Goal: Check status: Check status

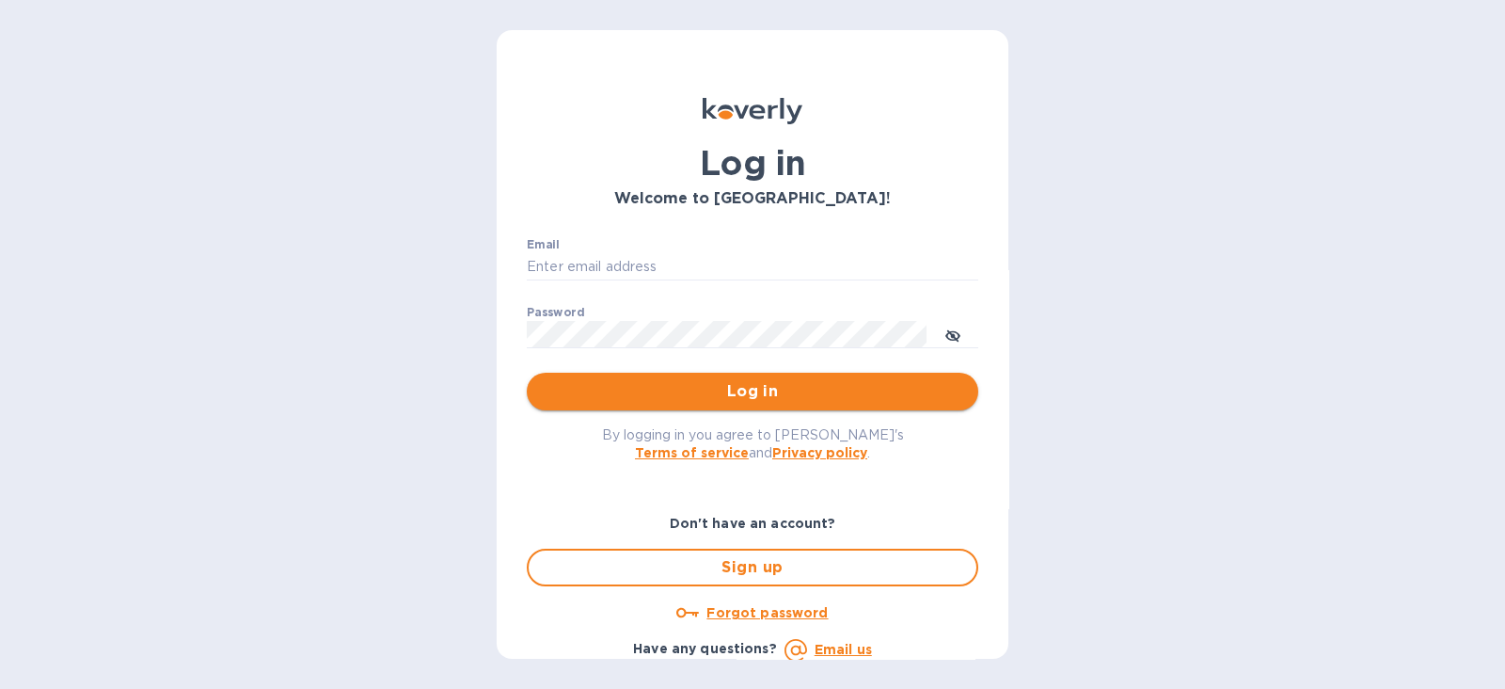
type input "[PERSON_NAME][EMAIL_ADDRESS][PERSON_NAME][DOMAIN_NAME]"
click at [807, 390] on span "Log in" at bounding box center [752, 391] width 421 height 23
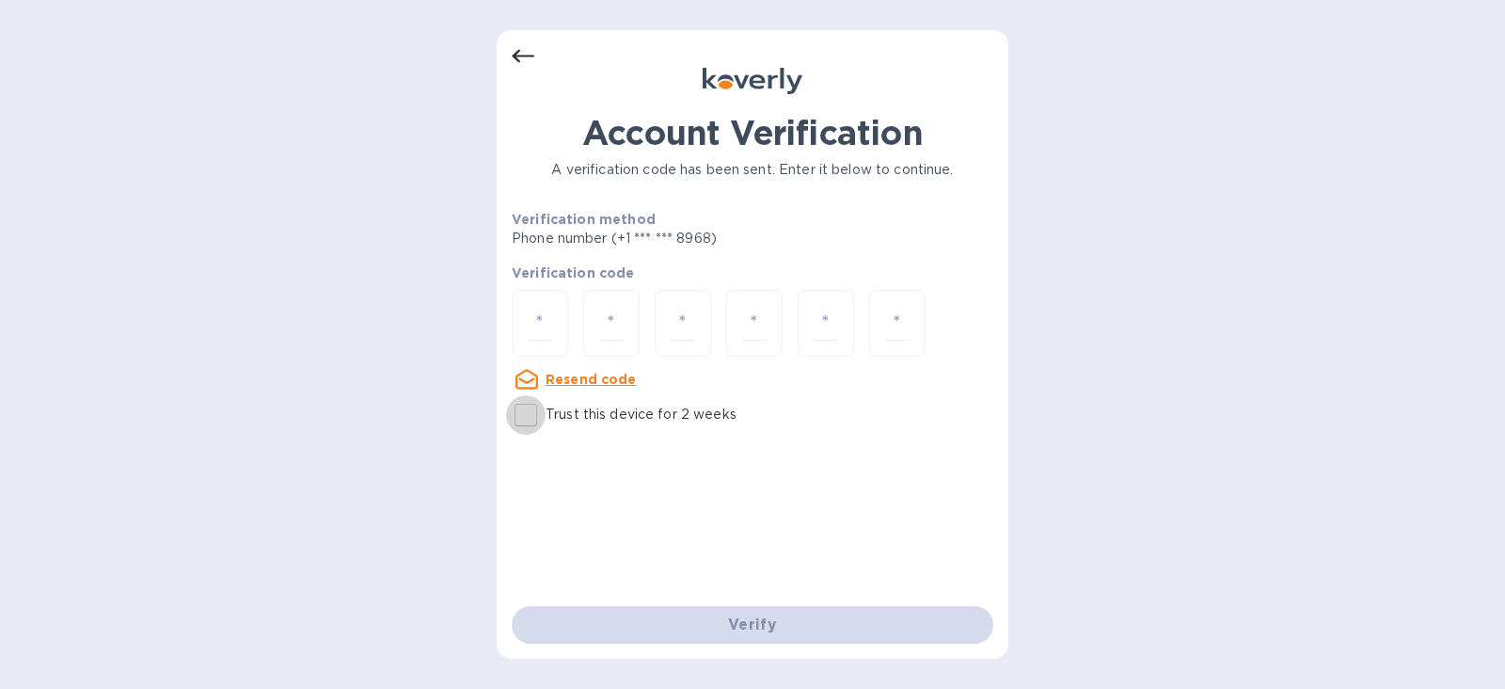
click at [530, 409] on input "Trust this device for 2 weeks" at bounding box center [526, 415] width 40 height 40
checkbox input "true"
click at [539, 317] on input "number" at bounding box center [540, 323] width 24 height 35
type input "4"
type input "9"
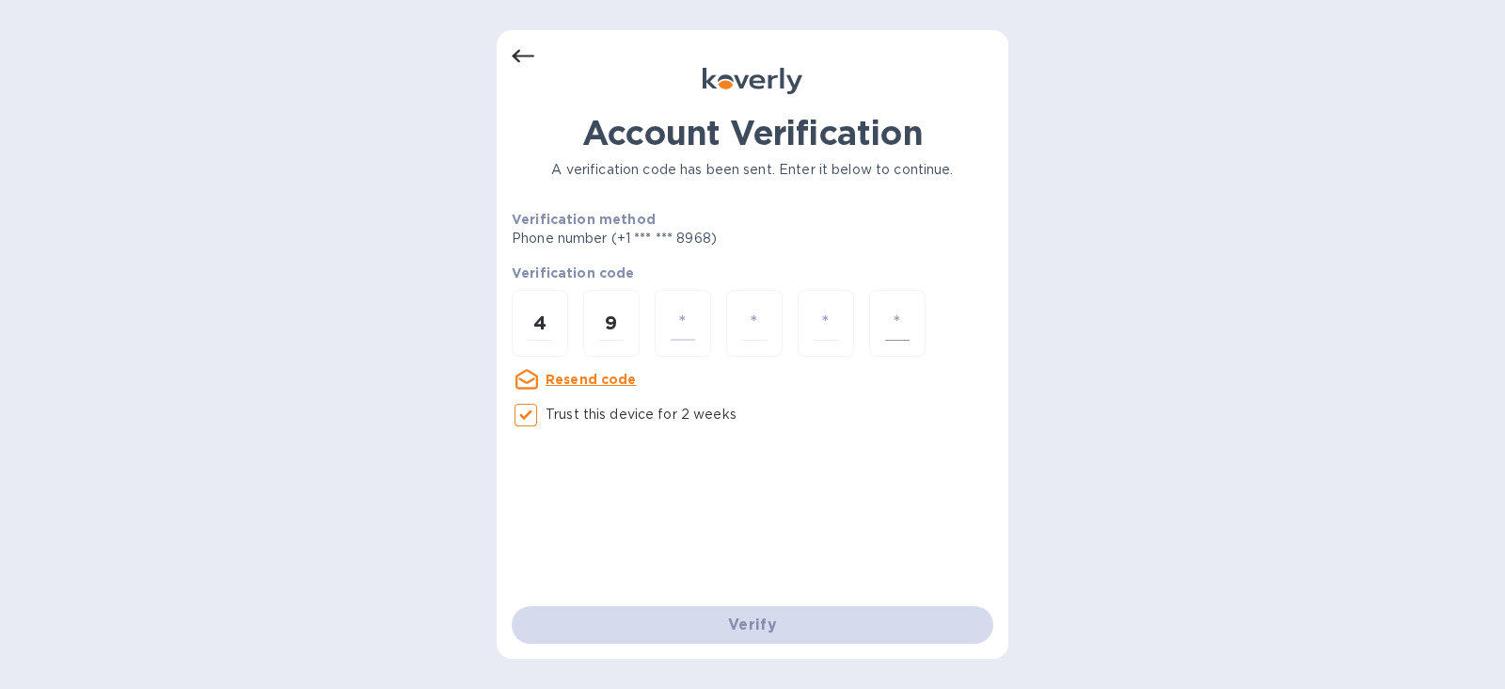
type input "3"
type input "6"
type input "4"
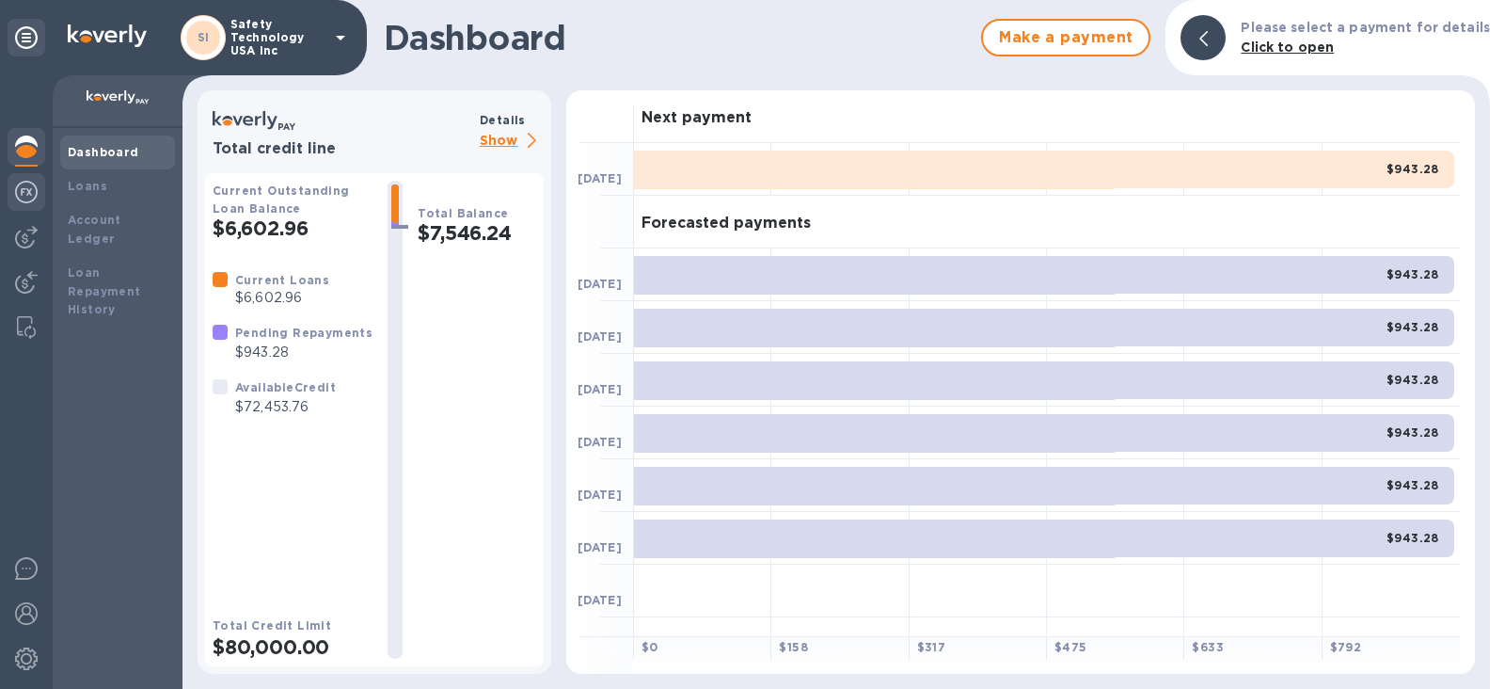
click at [30, 190] on img at bounding box center [26, 192] width 23 height 23
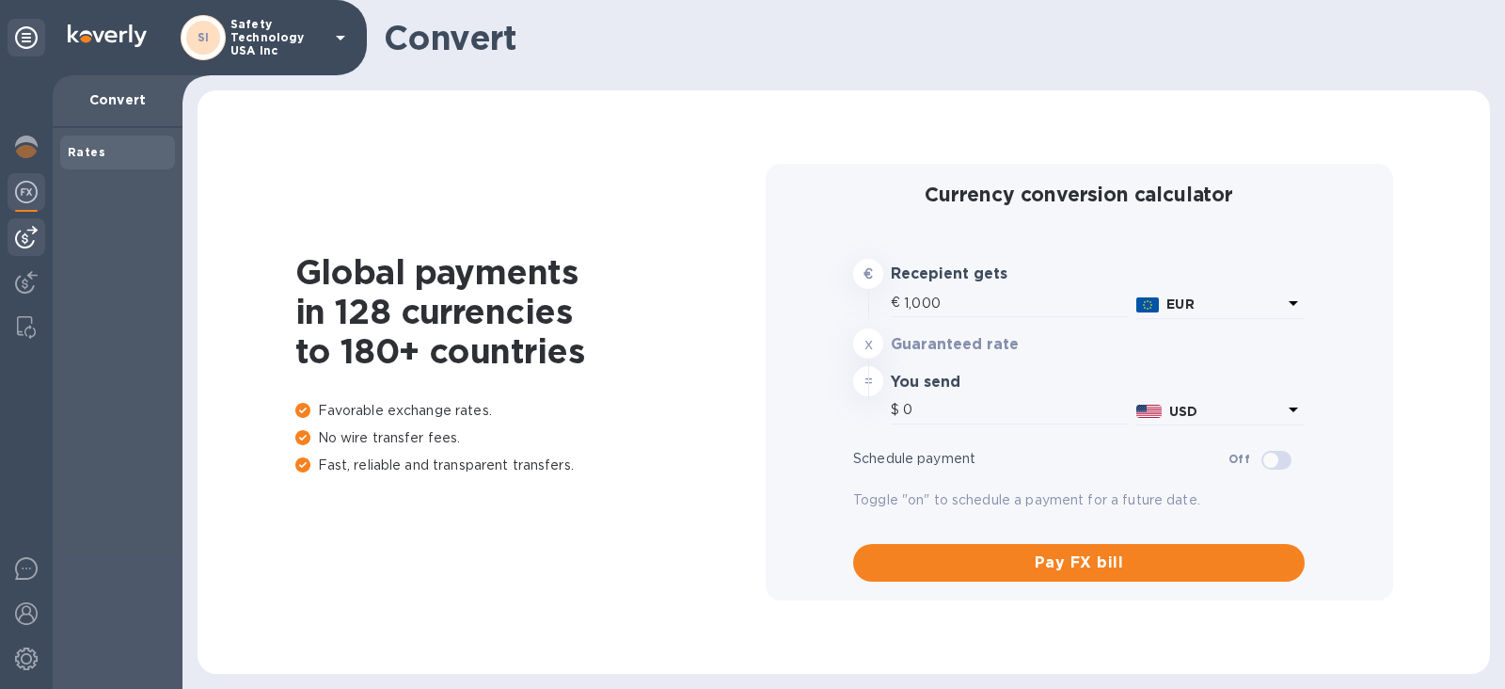
type input "1,173.55"
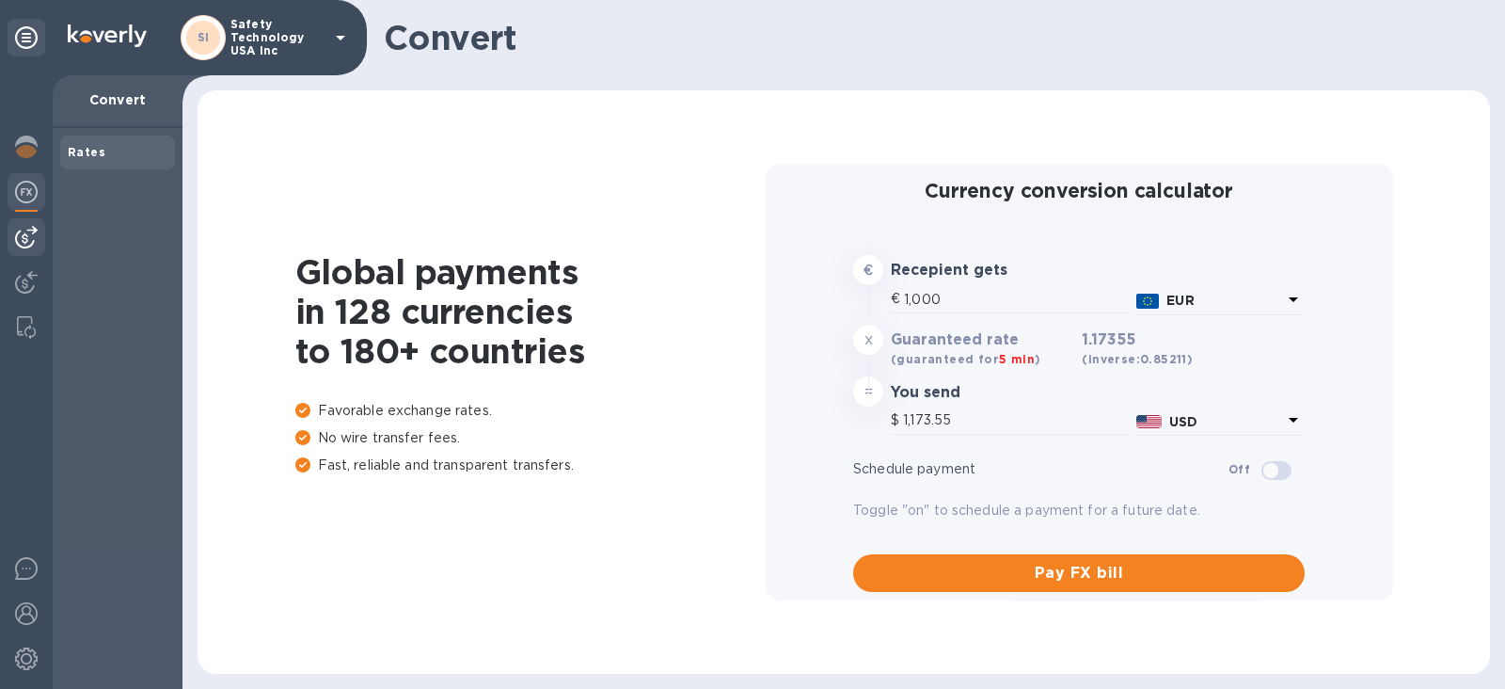
click at [27, 230] on img at bounding box center [26, 237] width 23 height 23
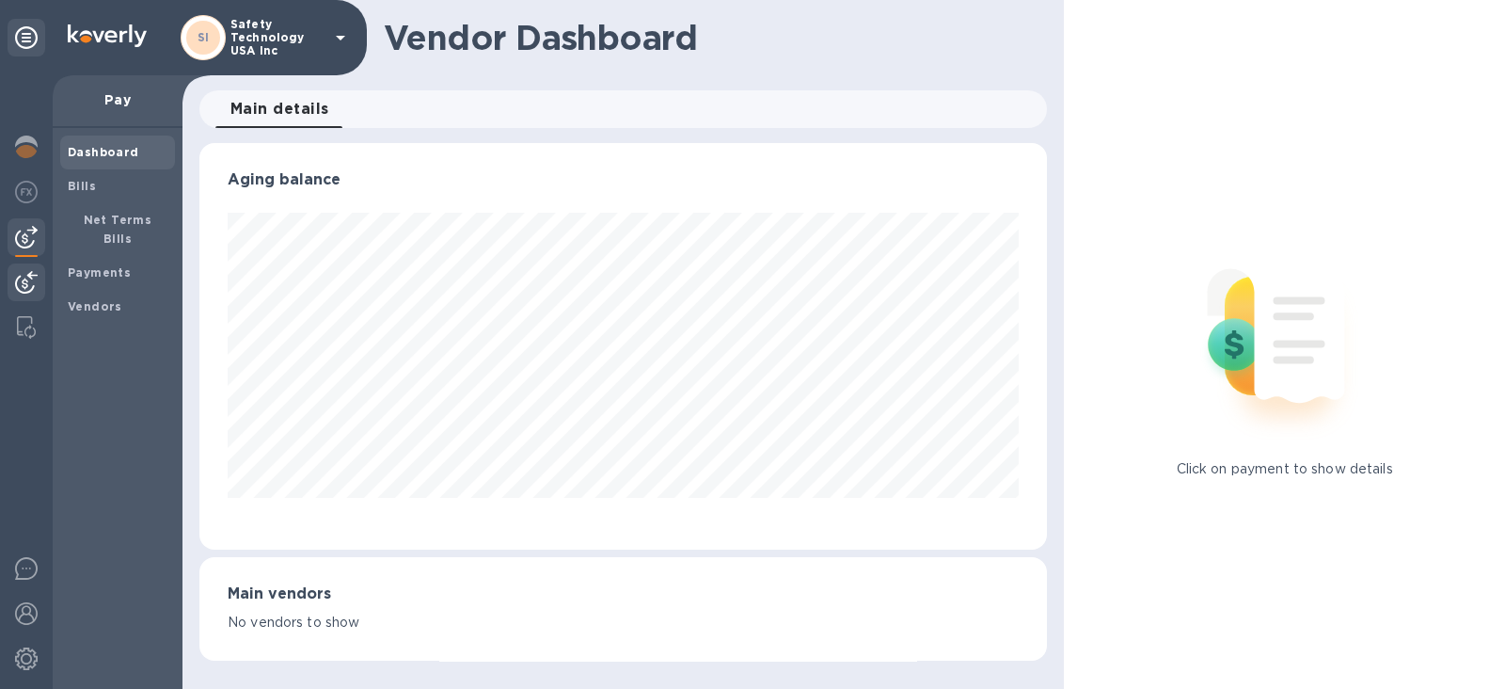
scroll to position [940342, 939907]
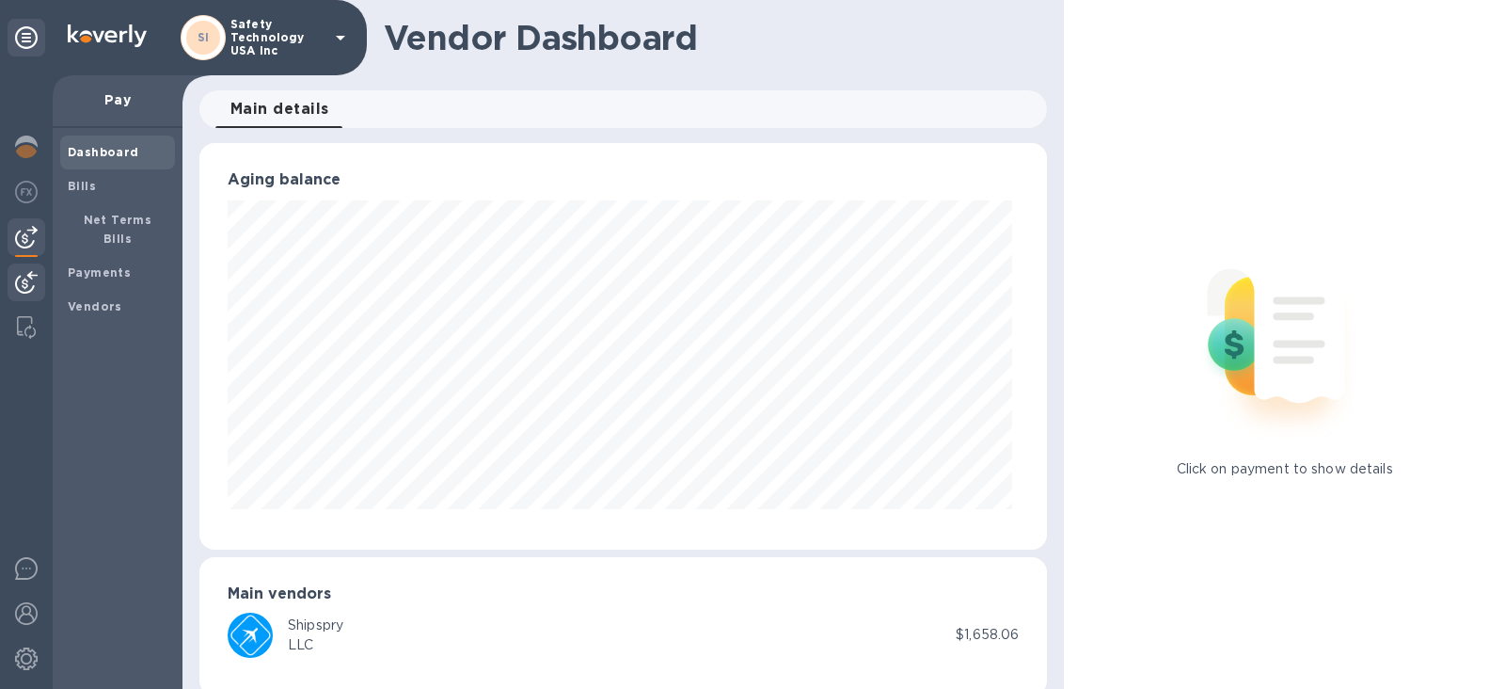
click at [22, 271] on img at bounding box center [26, 282] width 23 height 23
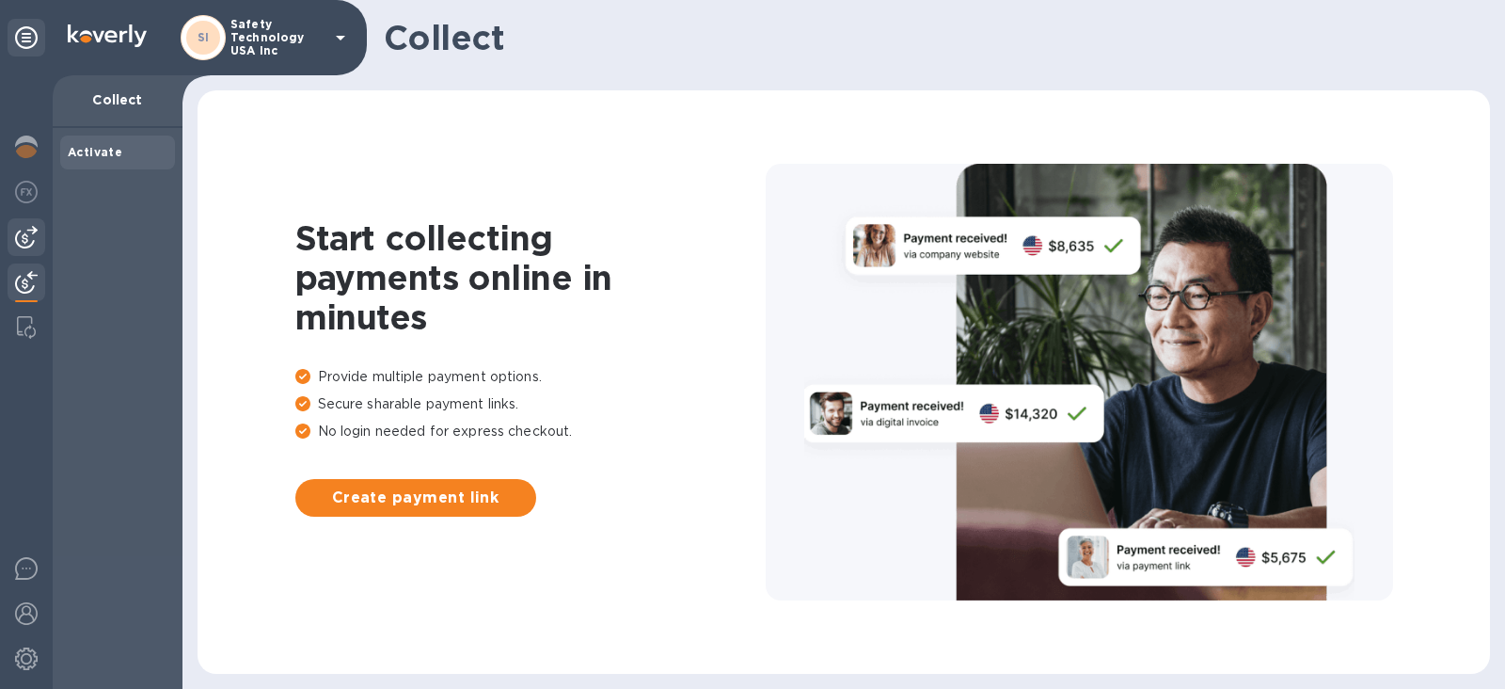
click at [19, 235] on img at bounding box center [26, 237] width 23 height 23
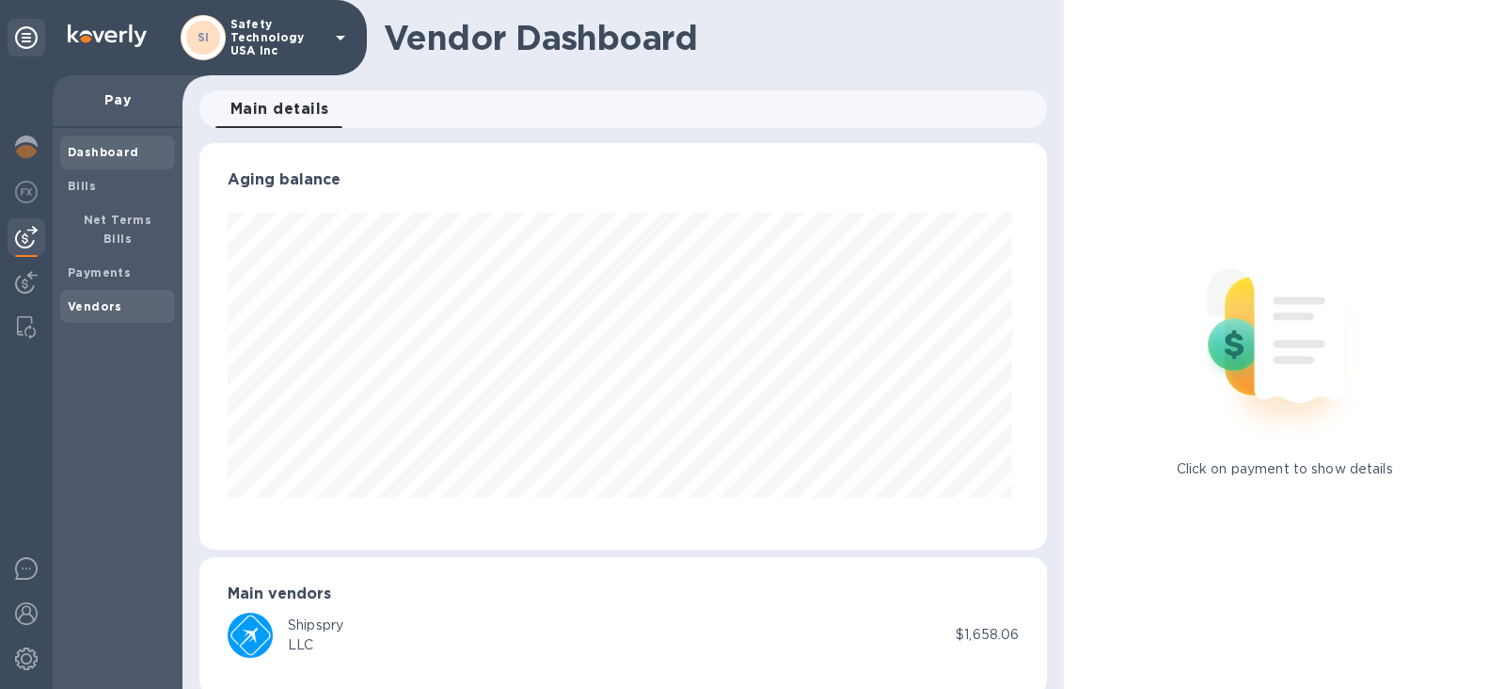
click at [97, 299] on b "Vendors" at bounding box center [95, 306] width 55 height 14
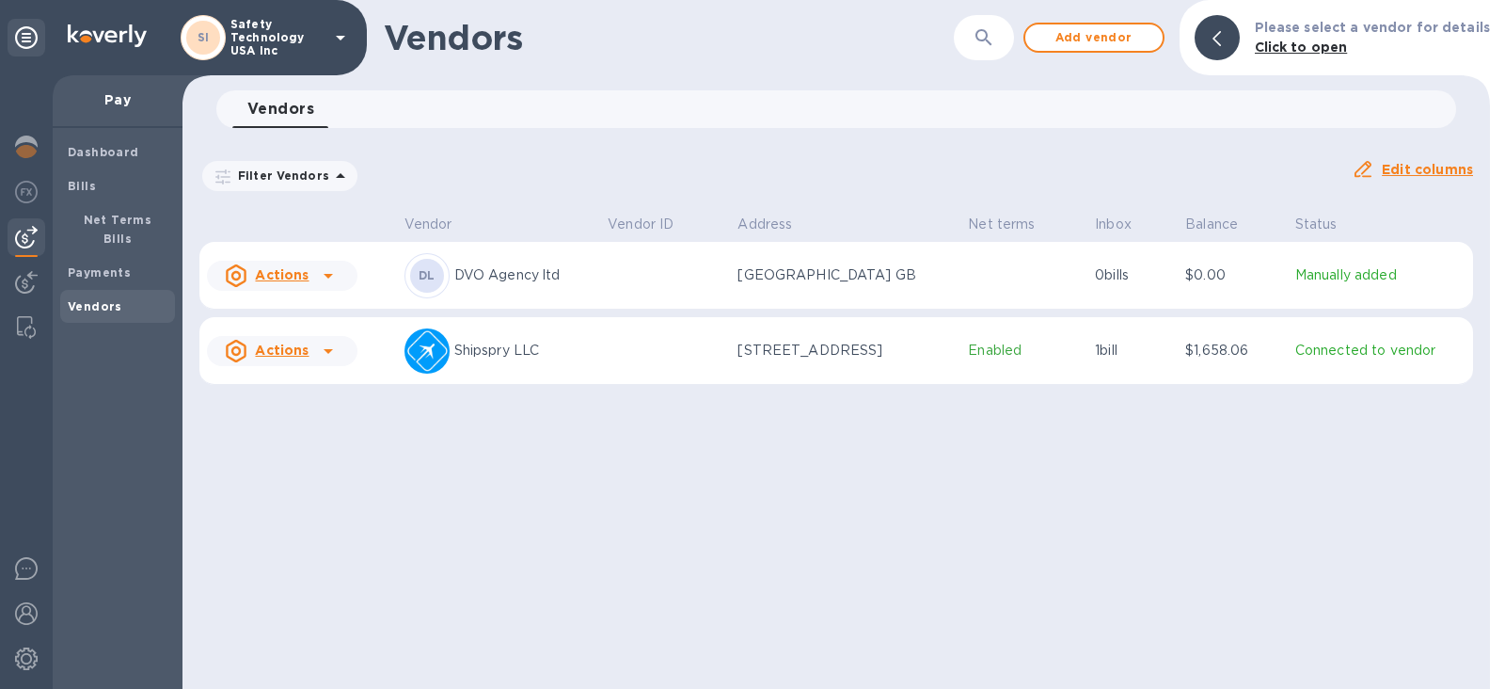
click at [333, 357] on icon at bounding box center [328, 351] width 23 height 23
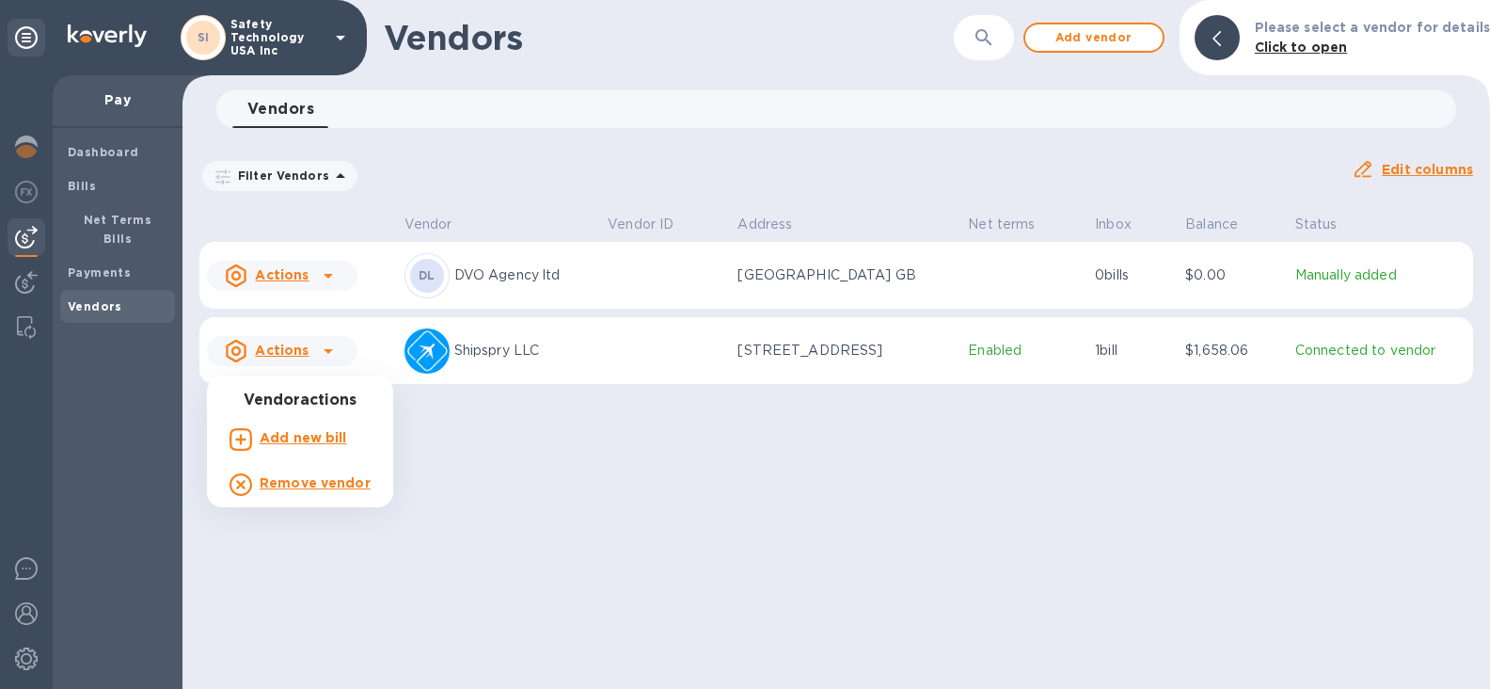
click at [708, 523] on div at bounding box center [752, 344] width 1505 height 689
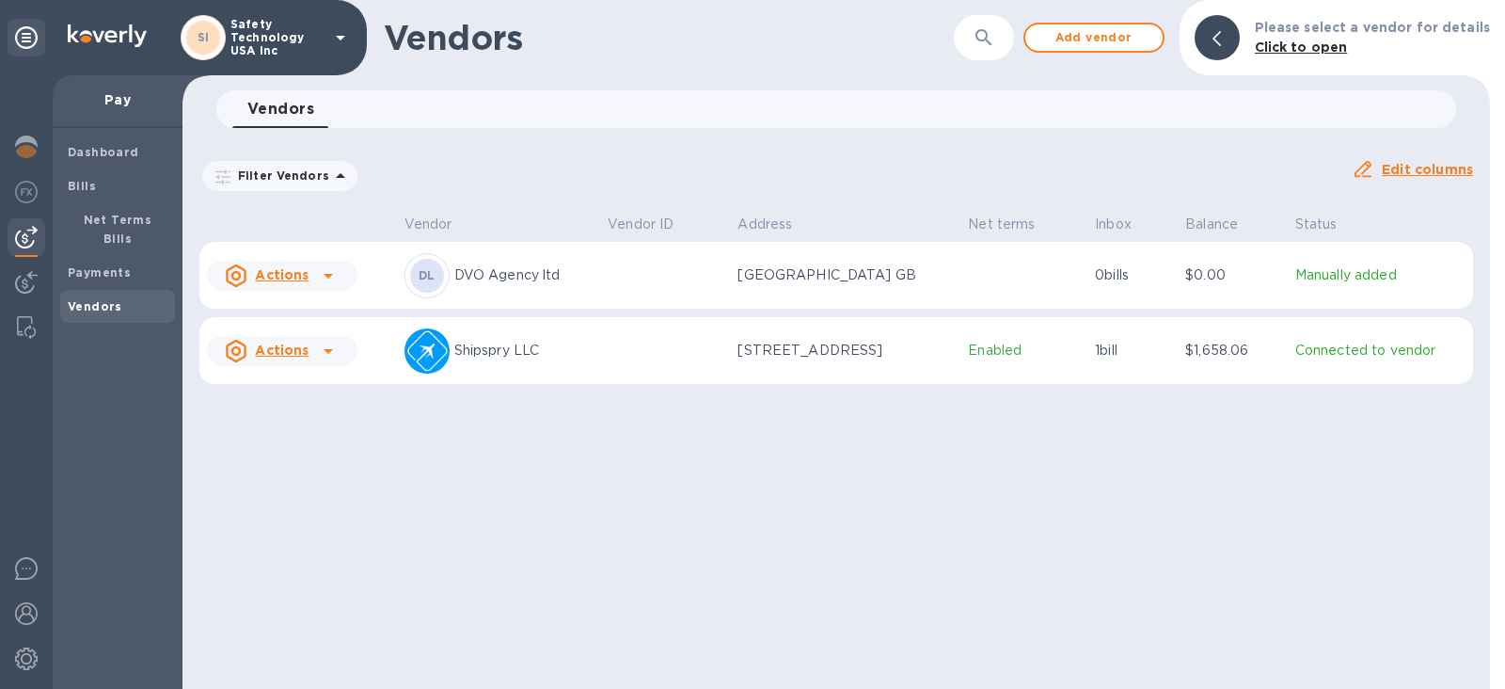
click at [1215, 357] on p "$1,658.06" at bounding box center [1232, 351] width 95 height 20
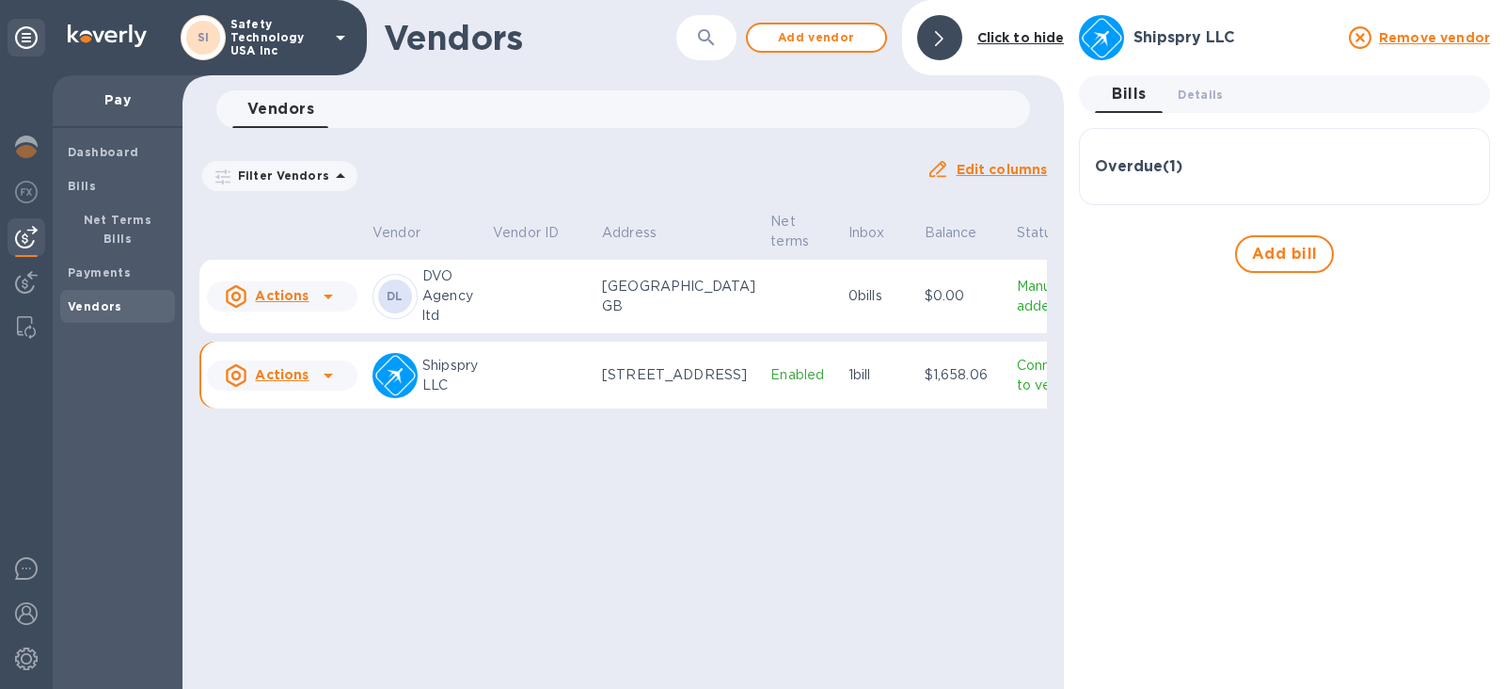
click at [841, 409] on td "1 bill" at bounding box center [879, 375] width 76 height 68
click at [943, 40] on icon at bounding box center [939, 38] width 8 height 15
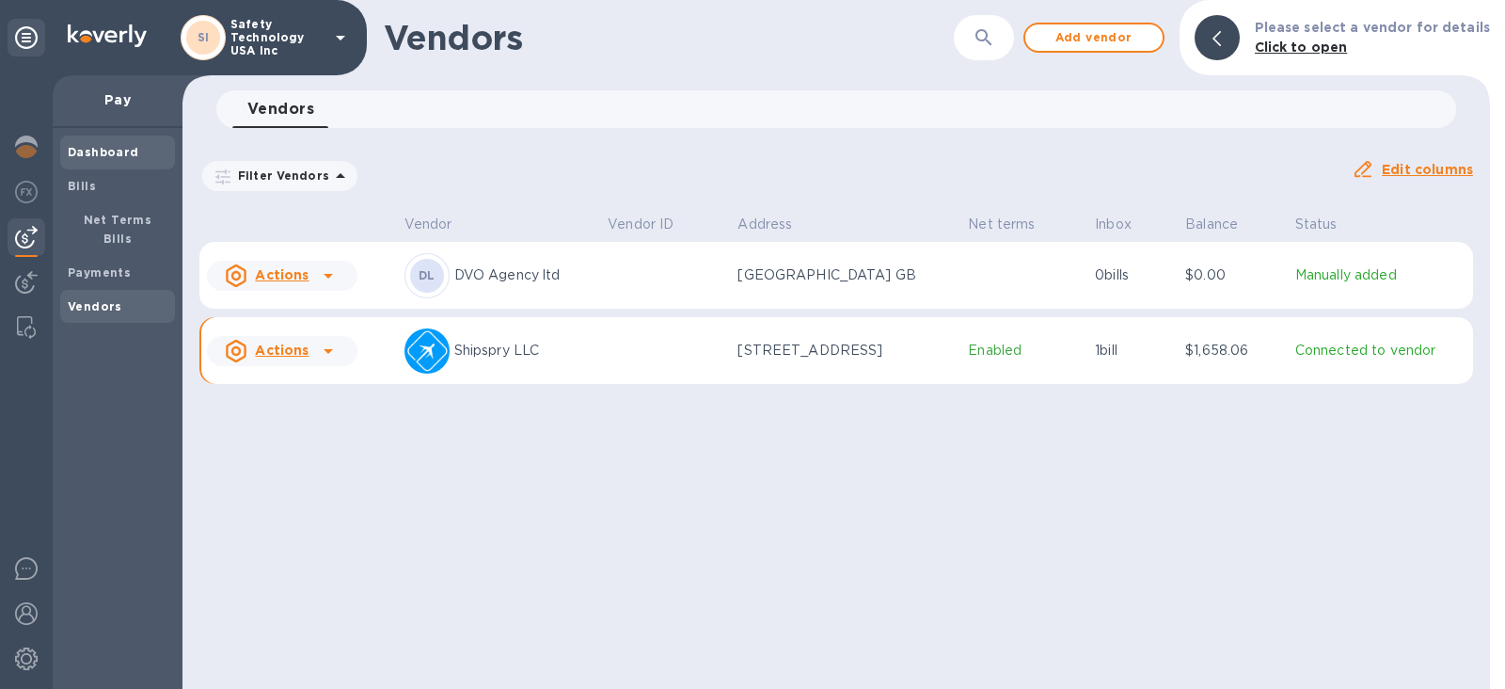
click at [93, 147] on b "Dashboard" at bounding box center [103, 152] width 71 height 14
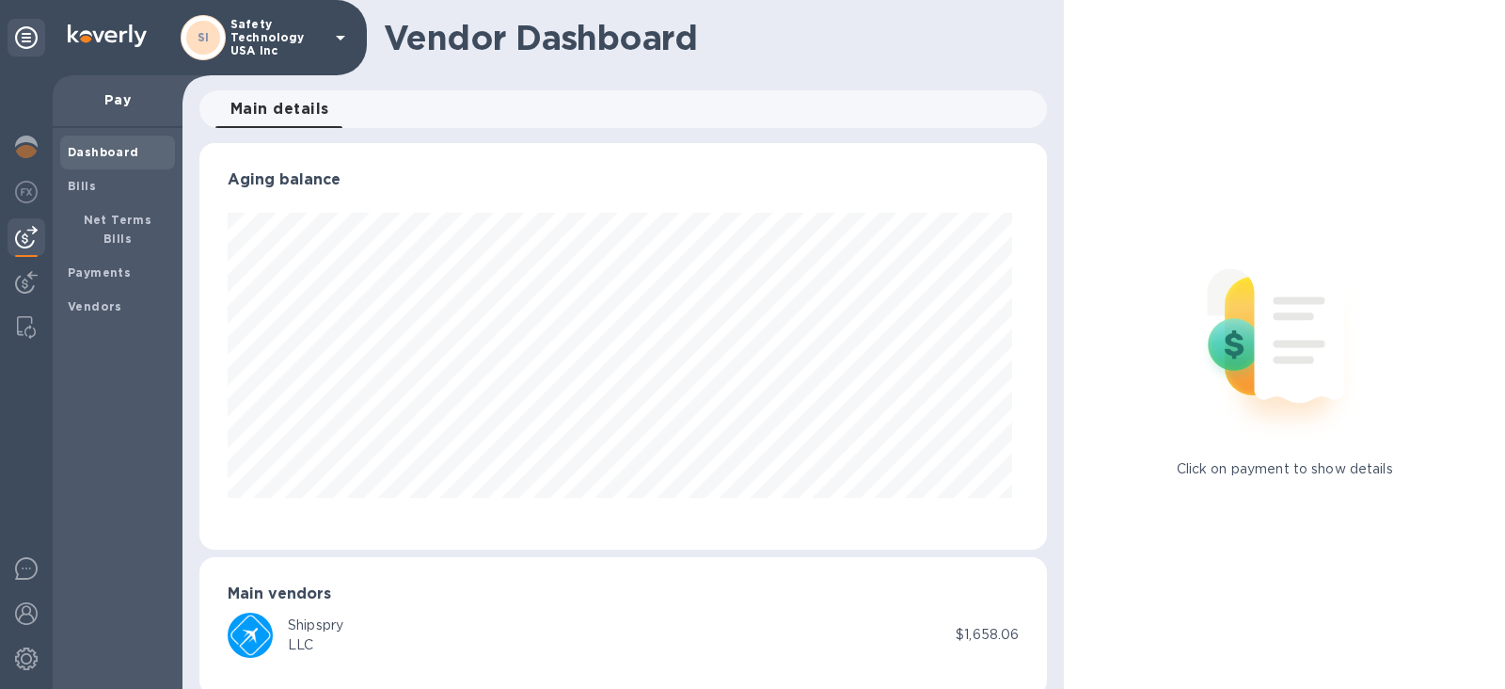
scroll to position [24, 0]
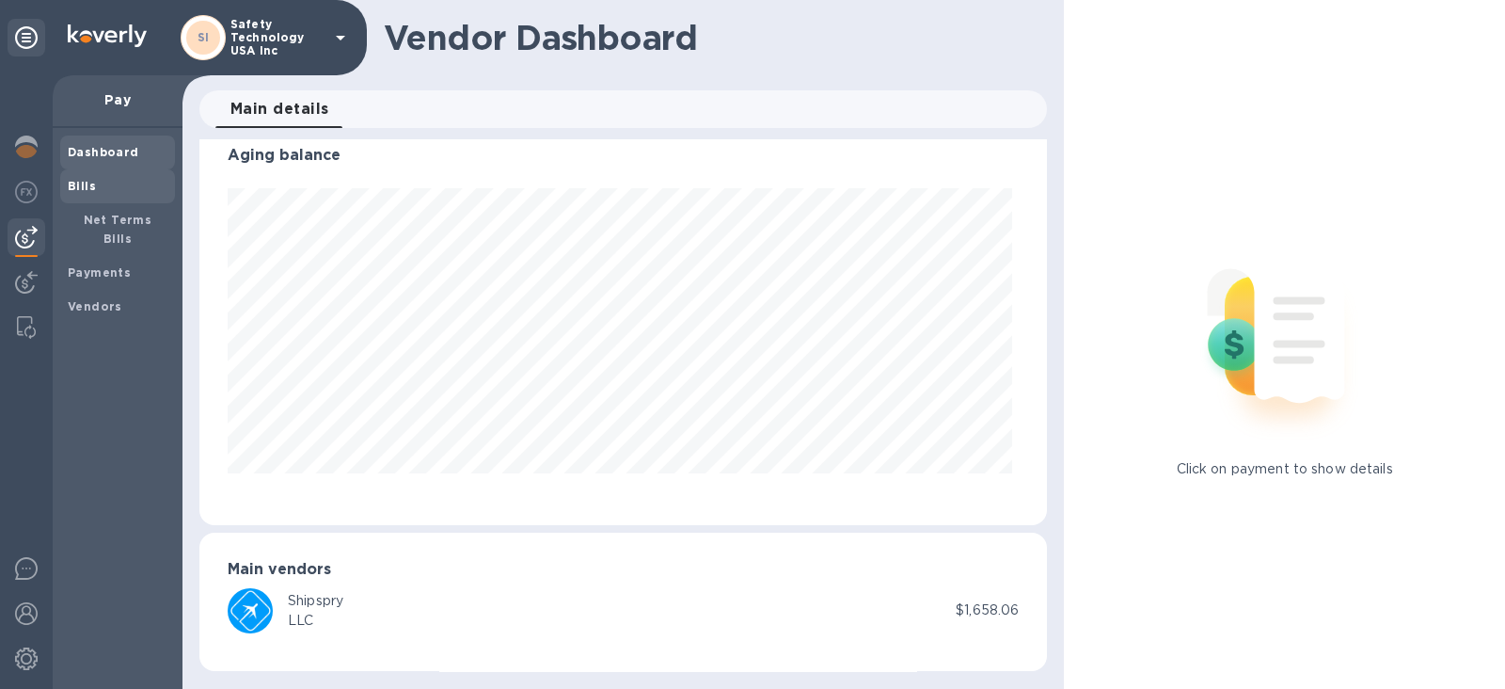
click at [82, 186] on b "Bills" at bounding box center [82, 186] width 28 height 14
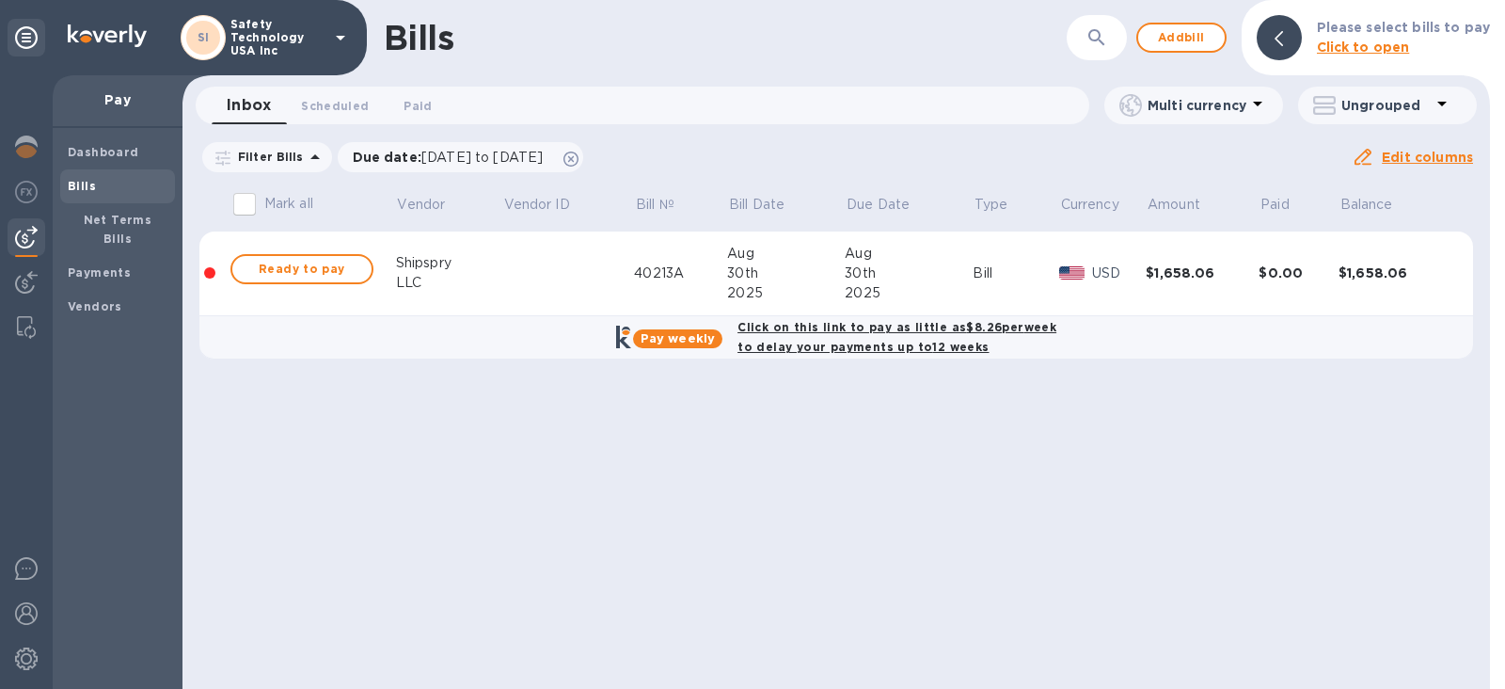
click at [1206, 273] on div "$1,658.06" at bounding box center [1202, 272] width 113 height 19
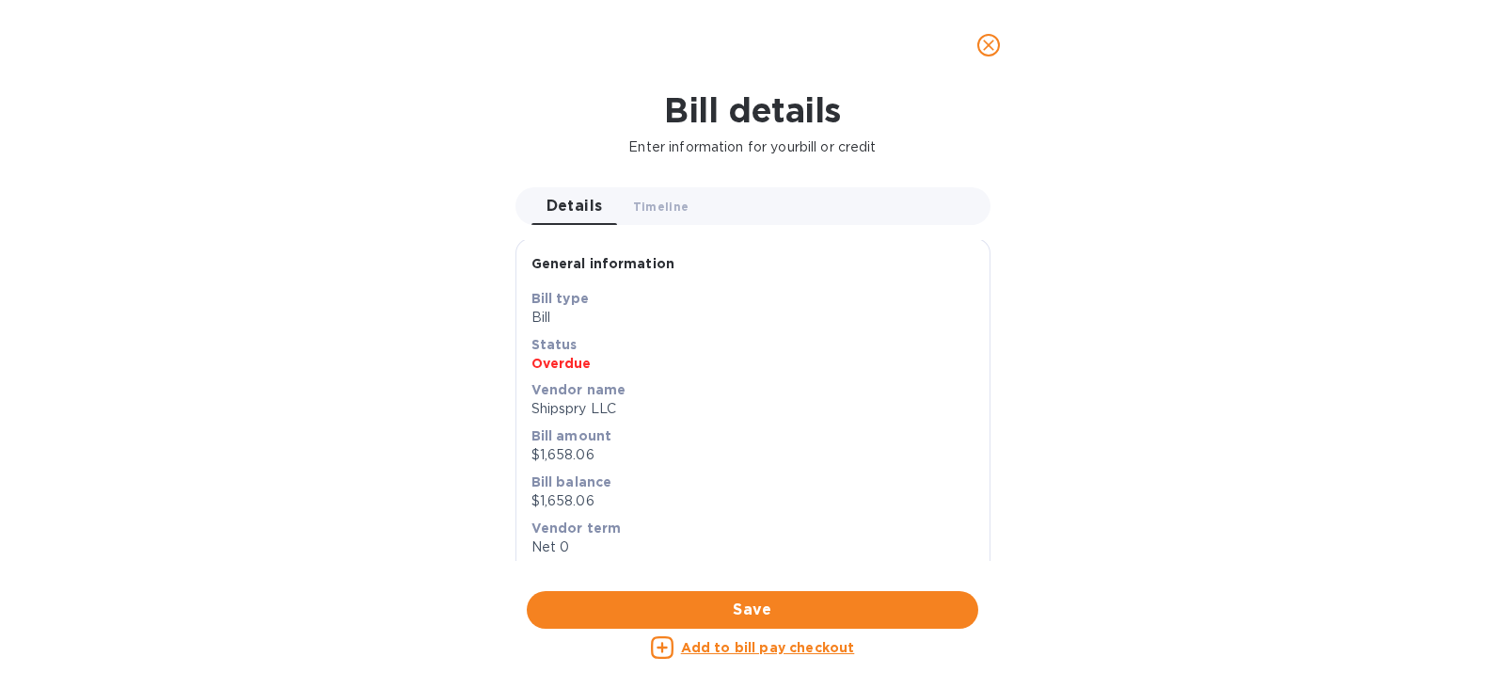
scroll to position [237, 0]
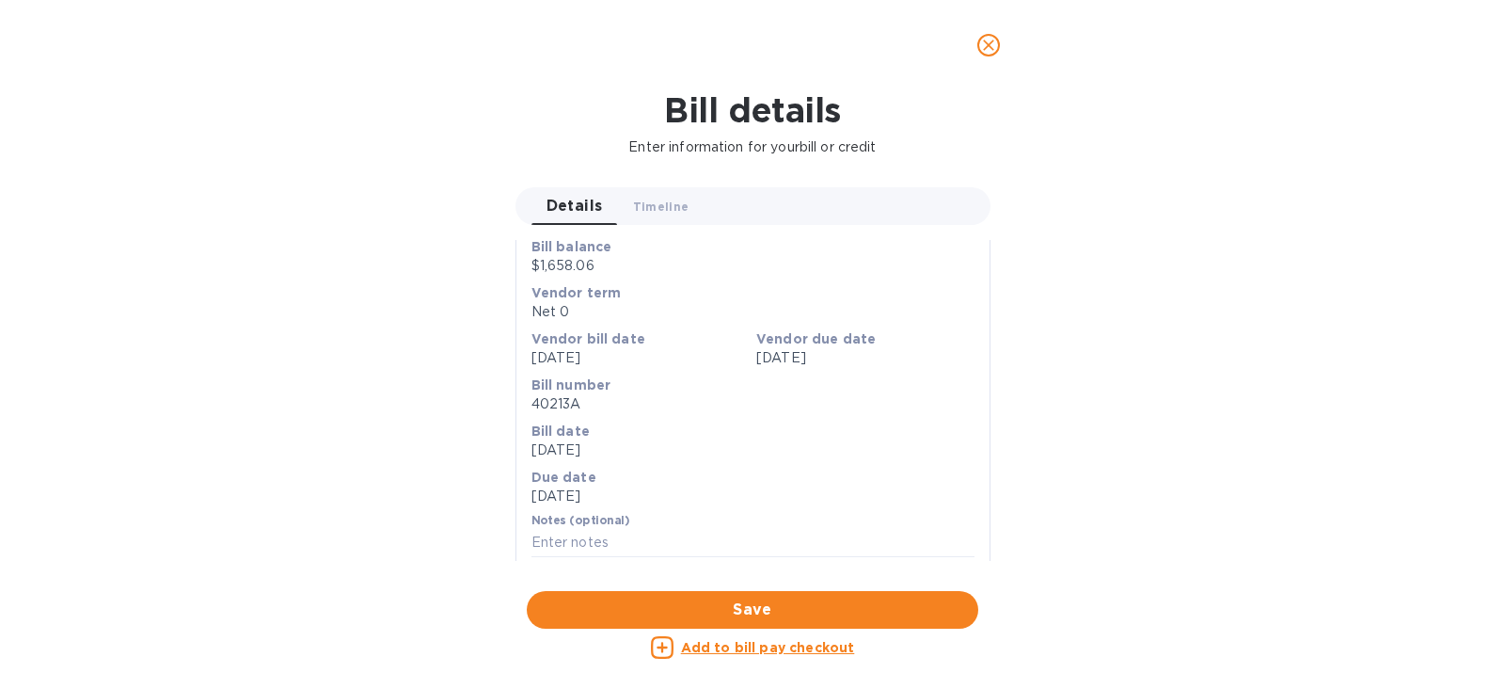
click at [985, 51] on icon "close" at bounding box center [988, 45] width 19 height 19
